Goal: Information Seeking & Learning: Learn about a topic

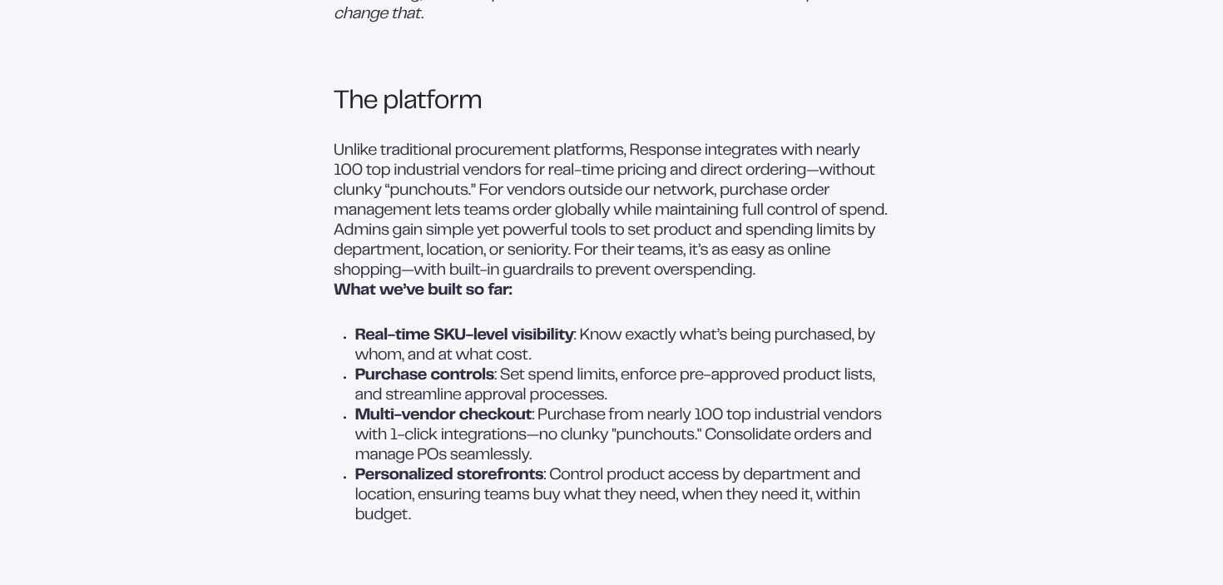
scroll to position [1397, 0]
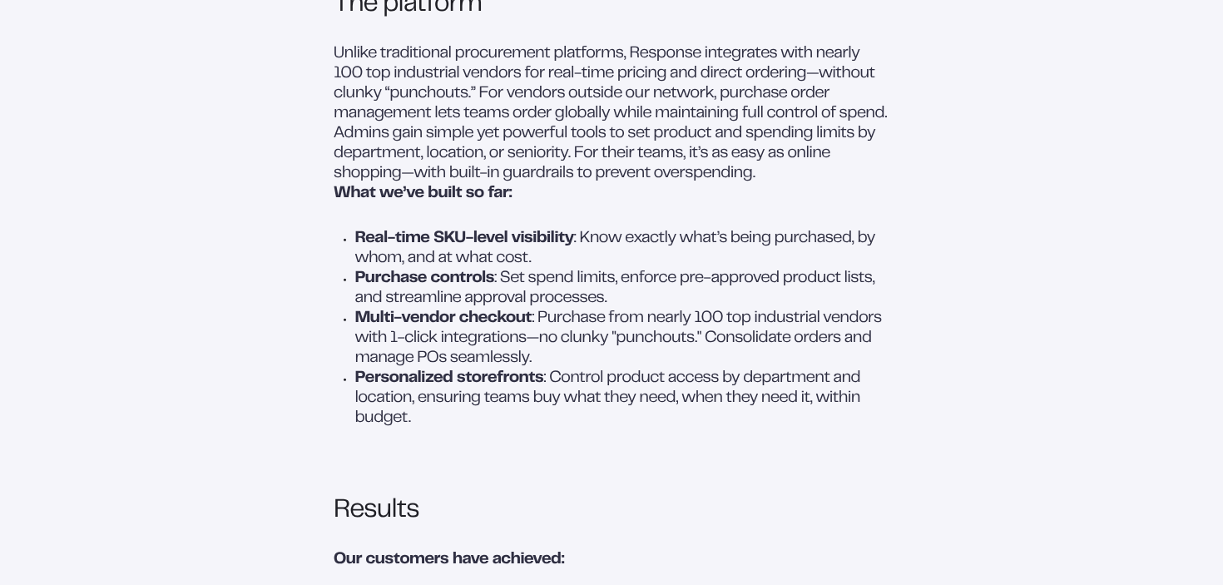
click at [397, 308] on p "Purchase controls : Set spend limits, enforce pre-approved product lists, and s…" at bounding box center [622, 288] width 535 height 40
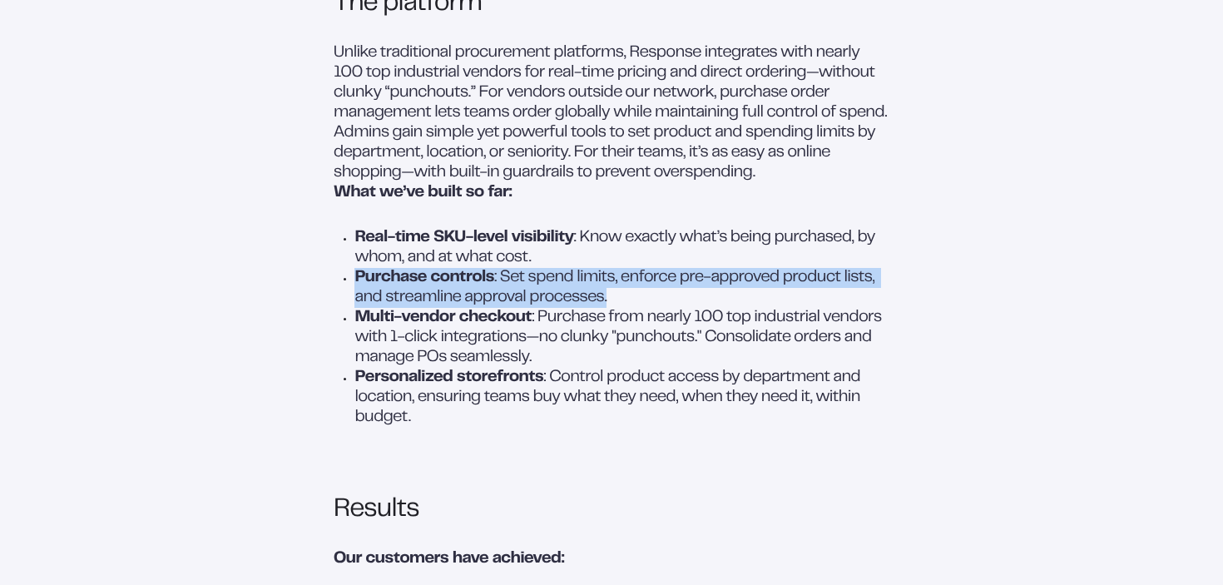
click at [416, 285] on strong "Purchase controls" at bounding box center [425, 277] width 140 height 14
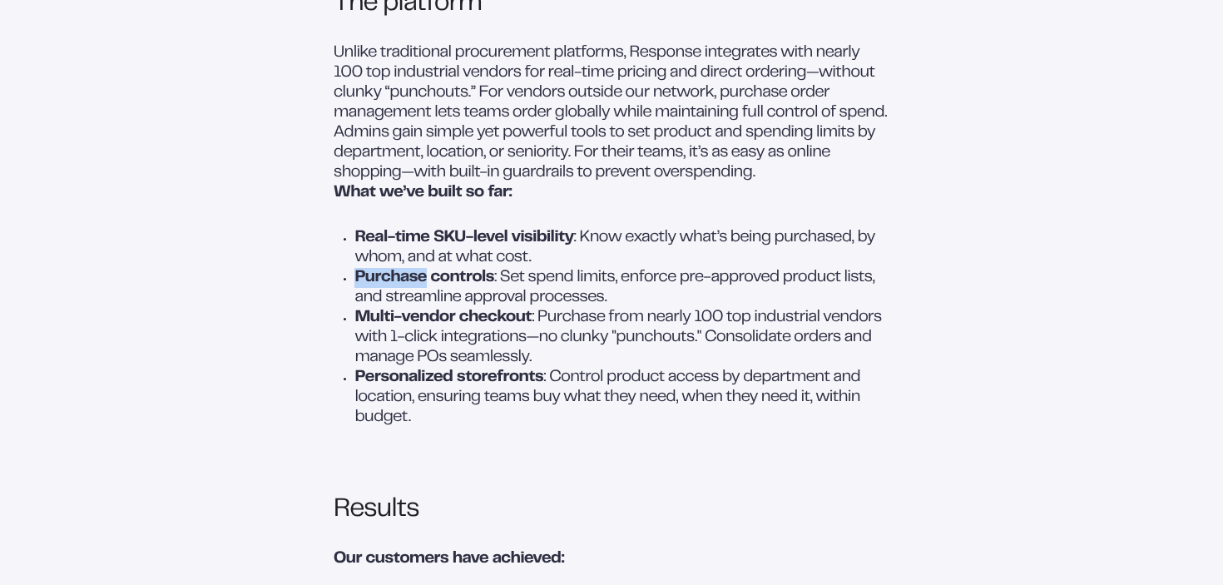
click at [416, 285] on strong "Purchase controls" at bounding box center [425, 277] width 140 height 14
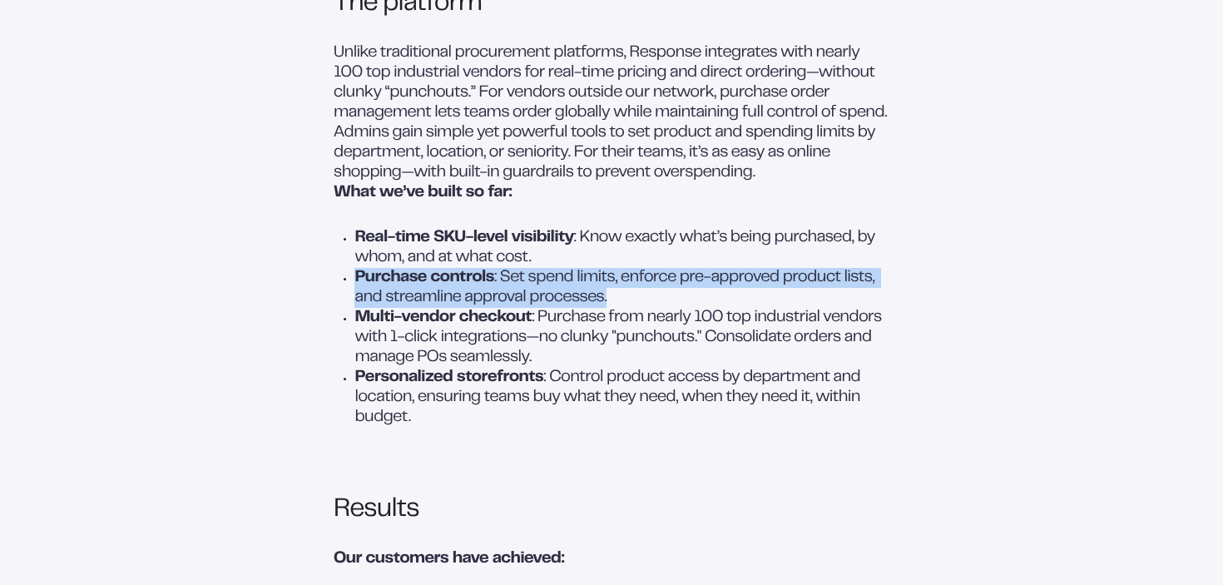
click at [414, 368] on p "Multi-vendor checkout : Purchase from nearly 100 top industrial vendors with 1-…" at bounding box center [622, 338] width 535 height 60
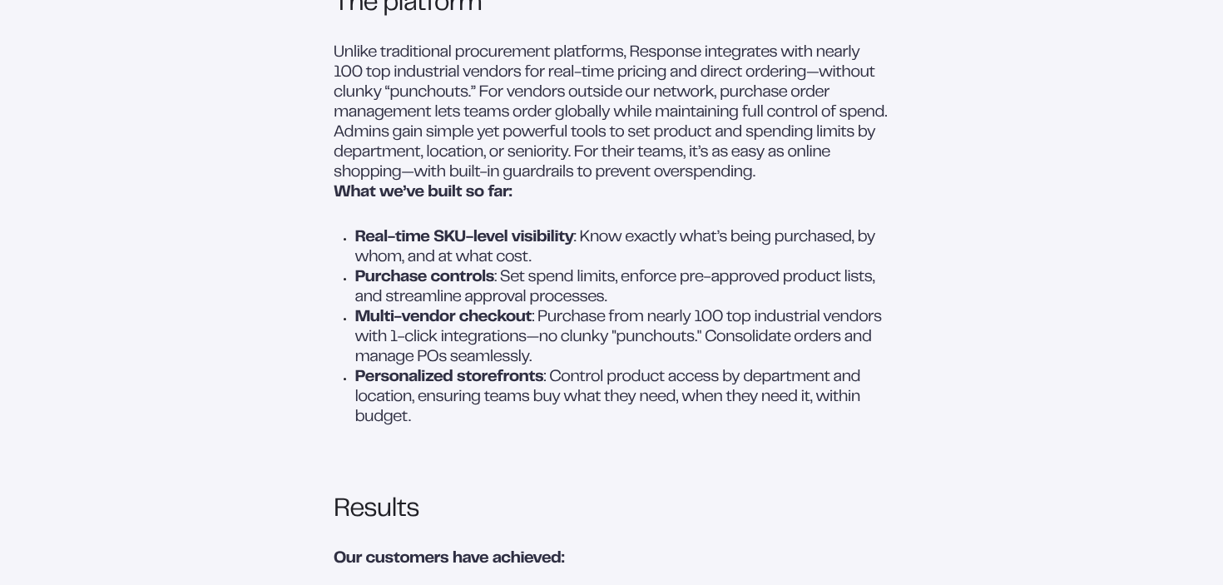
click at [414, 368] on p "Multi-vendor checkout : Purchase from nearly 100 top industrial vendors with 1-…" at bounding box center [622, 338] width 535 height 60
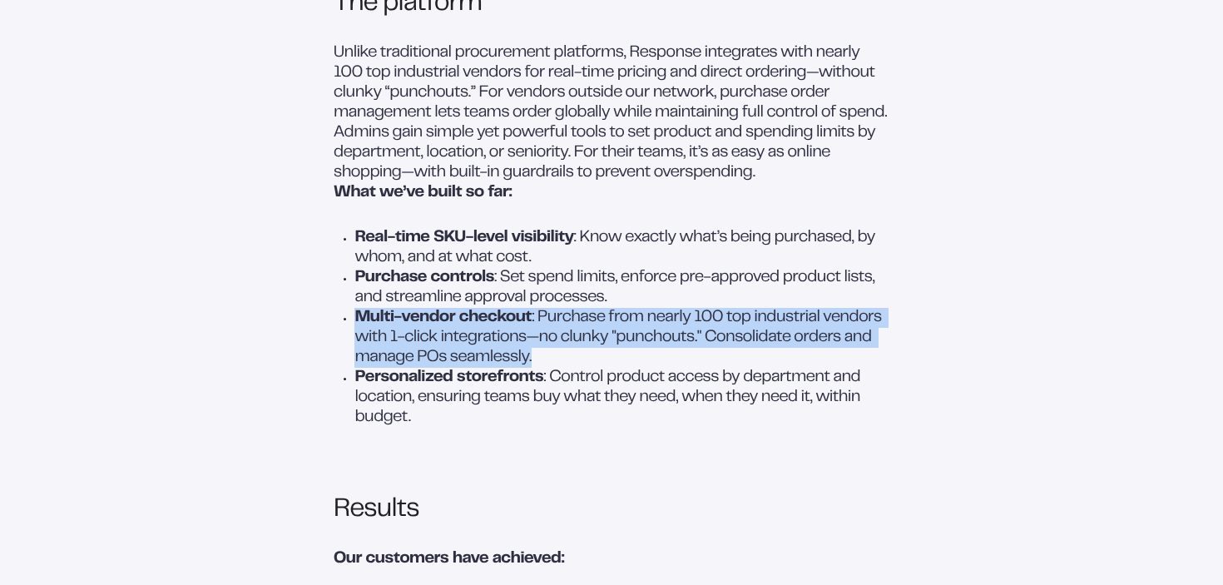
click at [424, 325] on strong "Multi-vendor checkout" at bounding box center [443, 317] width 177 height 14
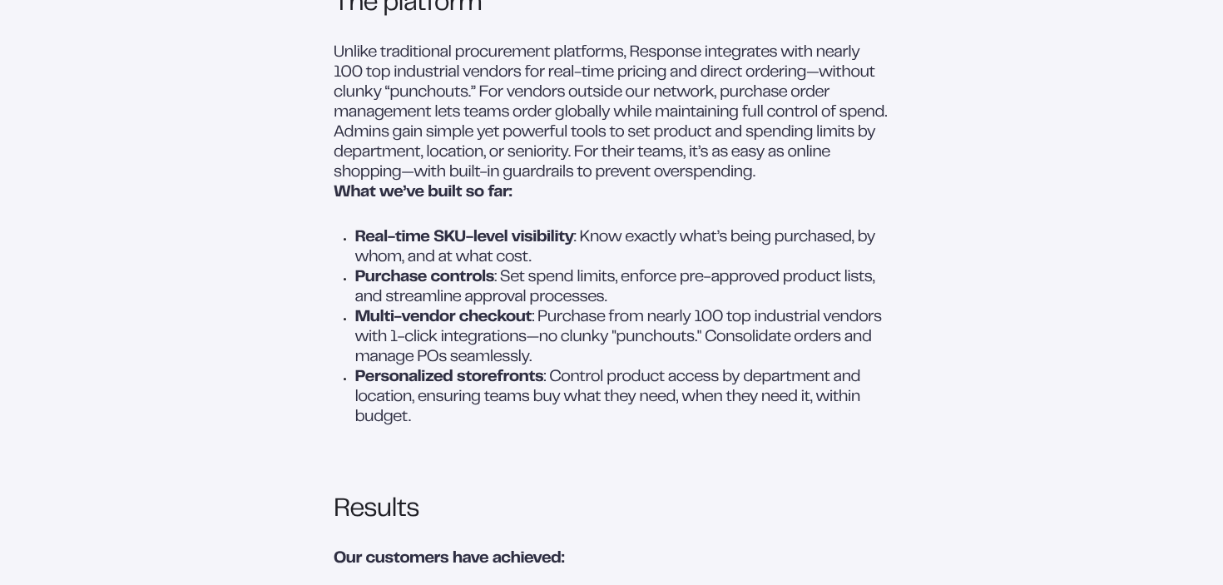
click at [424, 325] on strong "Multi-vendor checkout" at bounding box center [443, 317] width 177 height 14
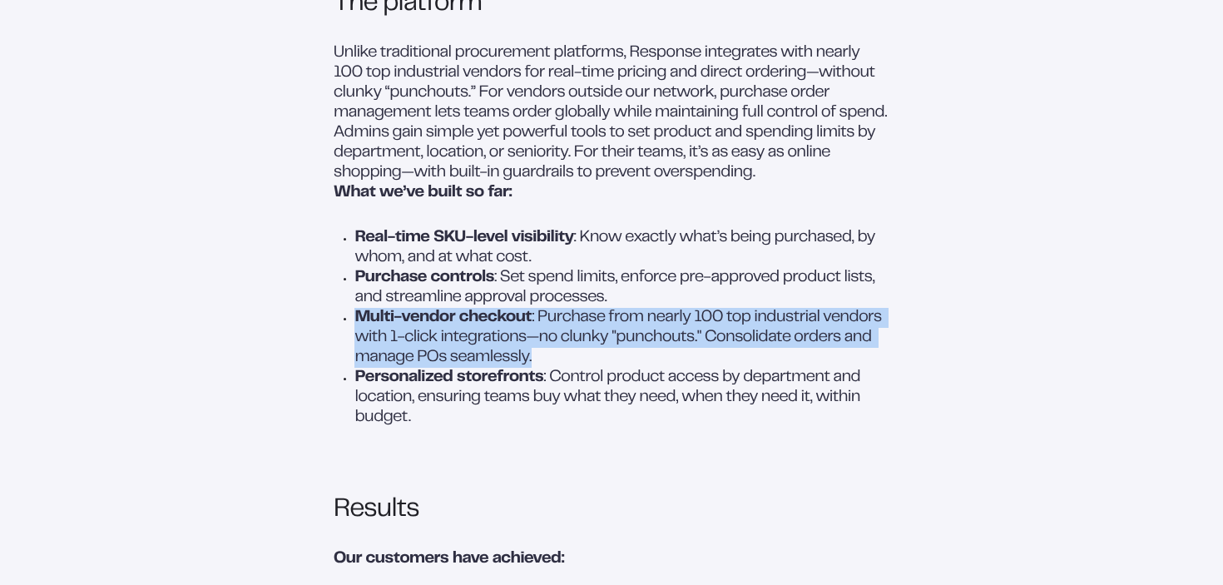
click at [424, 384] on strong "Personalized storefronts" at bounding box center [449, 377] width 189 height 14
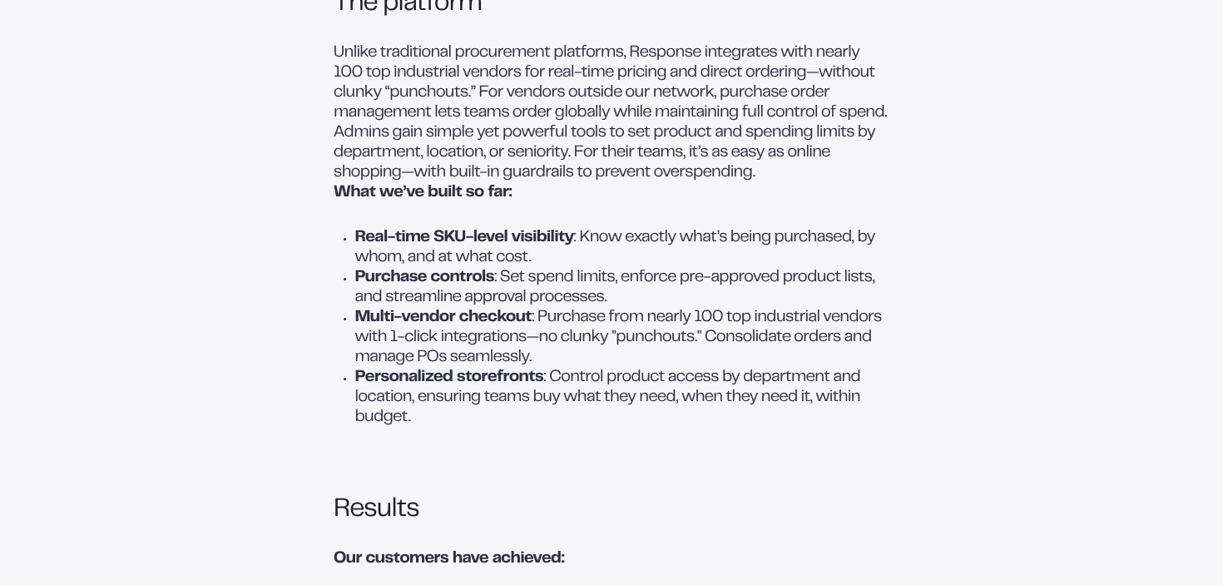
click at [424, 384] on strong "Personalized storefronts" at bounding box center [449, 377] width 189 height 14
click at [424, 428] on p "Personalized storefronts : Control product access by department and location, e…" at bounding box center [622, 398] width 535 height 60
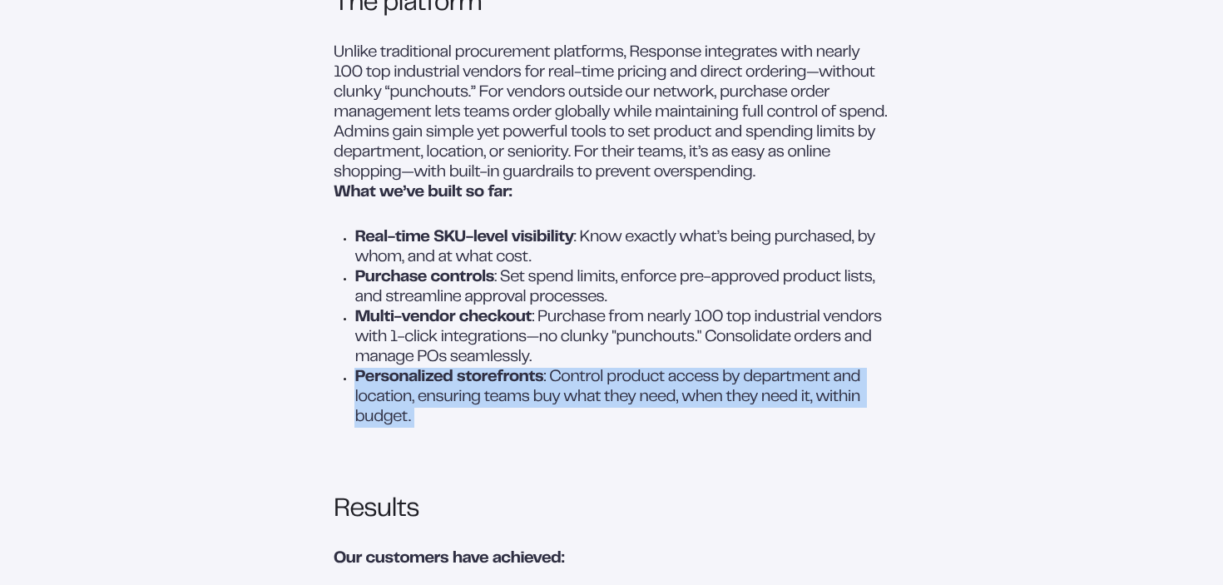
click at [424, 268] on p "Real-time SKU-level visibility : Know exactly what’s being purchased, by whom, …" at bounding box center [622, 248] width 535 height 40
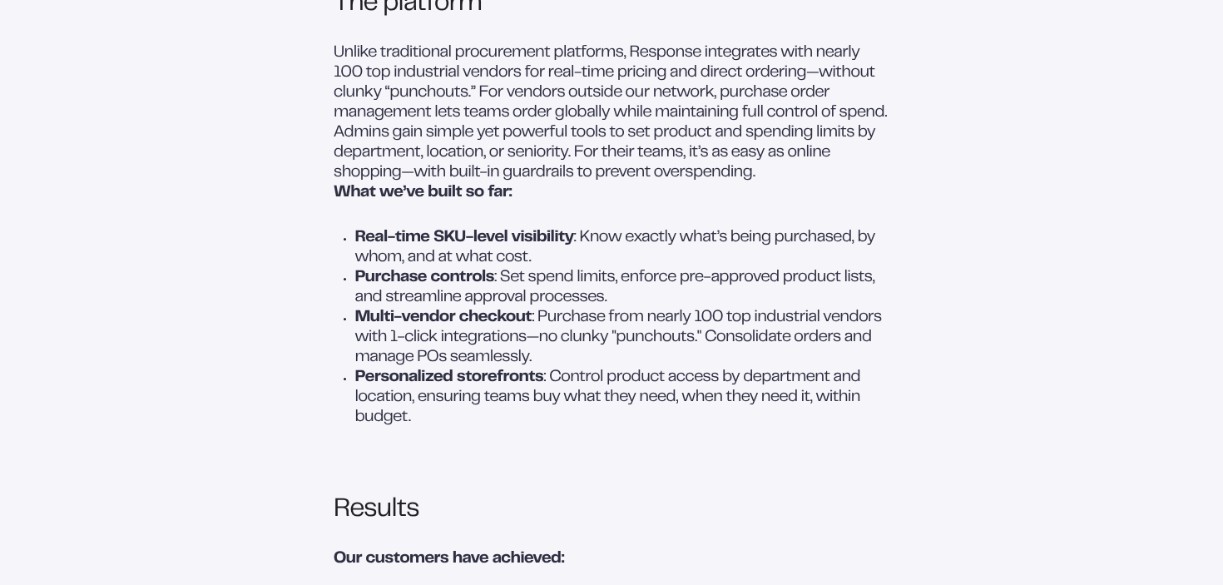
click at [424, 268] on p "Real-time SKU-level visibility : Know exactly what’s being purchased, by whom, …" at bounding box center [622, 248] width 535 height 40
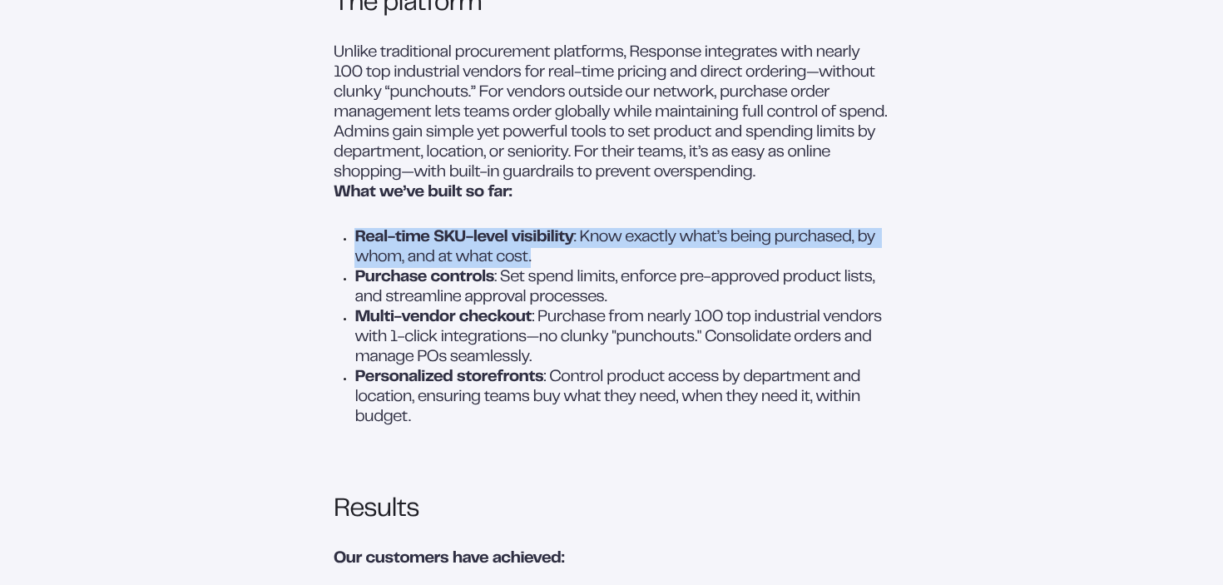
click at [429, 308] on p "Purchase controls : Set spend limits, enforce pre-approved product lists, and s…" at bounding box center [622, 288] width 535 height 40
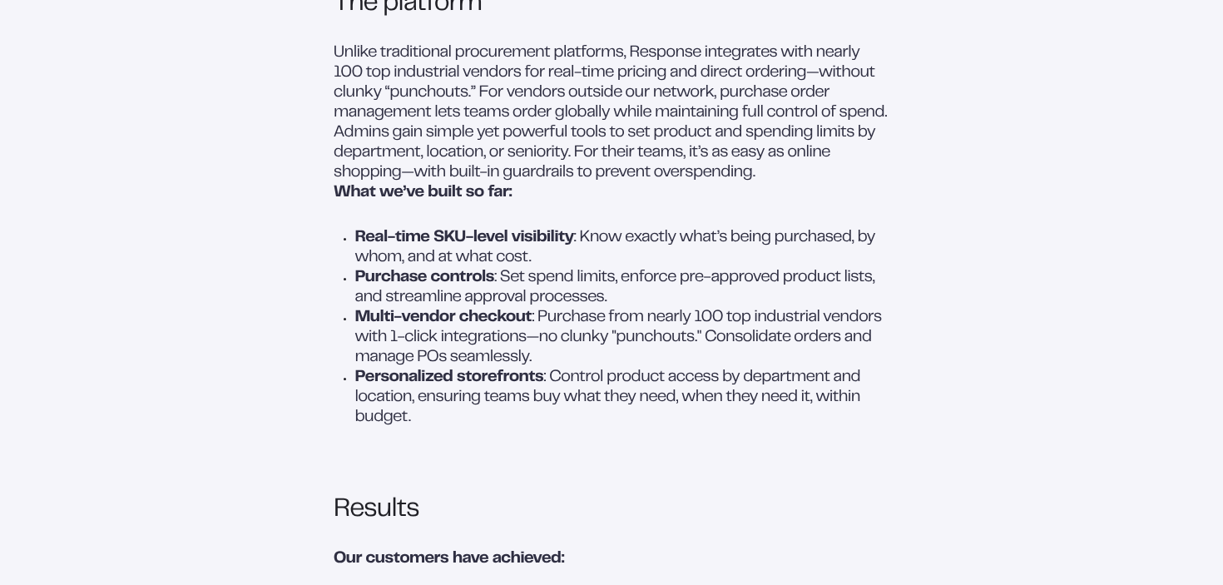
click at [429, 308] on p "Purchase controls : Set spend limits, enforce pre-approved product lists, and s…" at bounding box center [622, 288] width 535 height 40
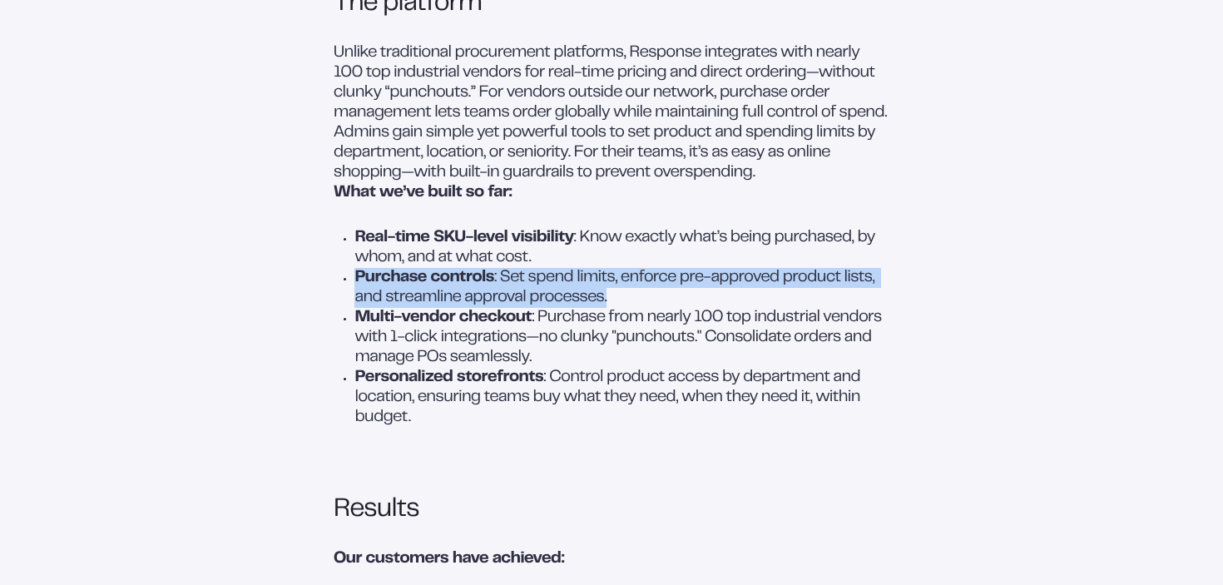
click at [453, 368] on p "Multi-vendor checkout : Purchase from nearly 100 top industrial vendors with 1-…" at bounding box center [622, 338] width 535 height 60
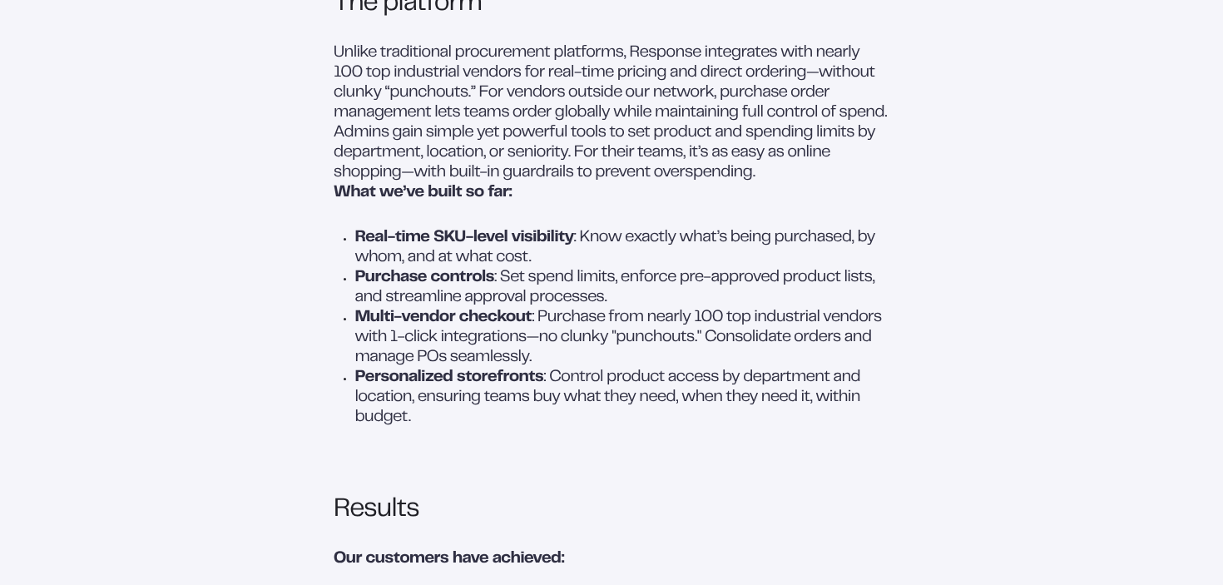
click at [453, 368] on p "Multi-vendor checkout : Purchase from nearly 100 top industrial vendors with 1-…" at bounding box center [622, 338] width 535 height 60
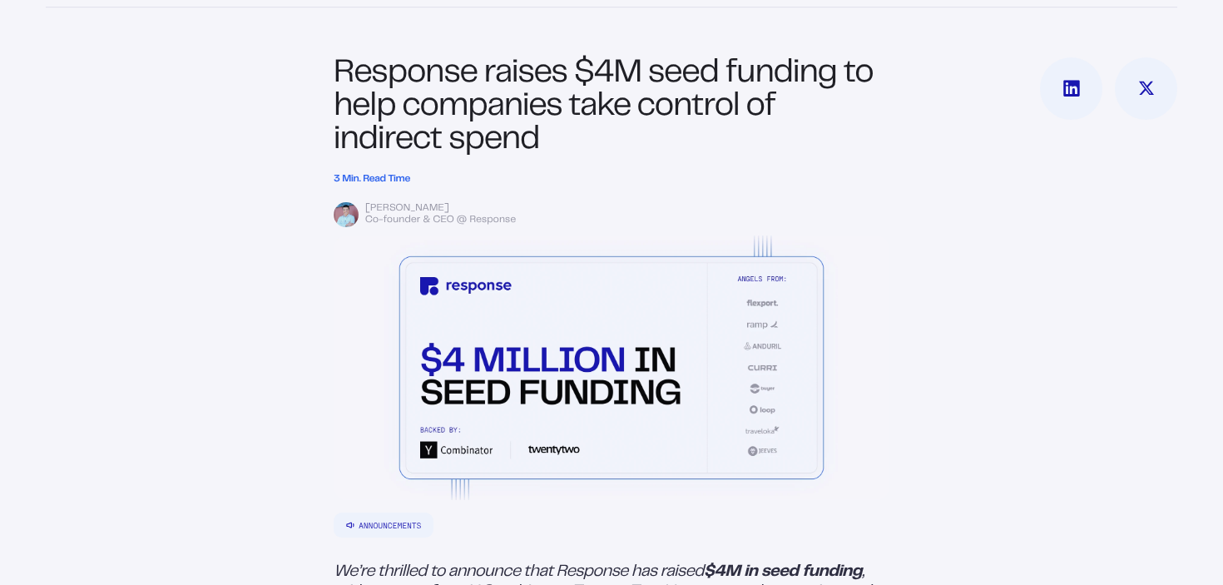
scroll to position [271, 0]
